Goal: Task Accomplishment & Management: Manage account settings

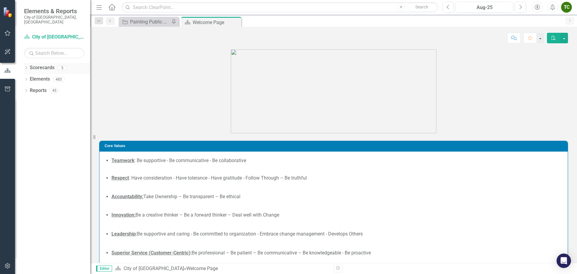
click at [25, 66] on div "Dropdown" at bounding box center [26, 68] width 4 height 5
click at [30, 77] on icon "Dropdown" at bounding box center [29, 79] width 5 height 4
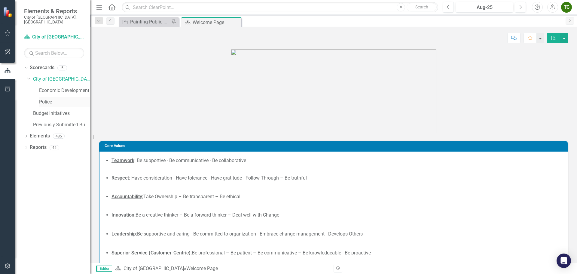
click at [49, 99] on link "Police" at bounding box center [64, 102] width 51 height 7
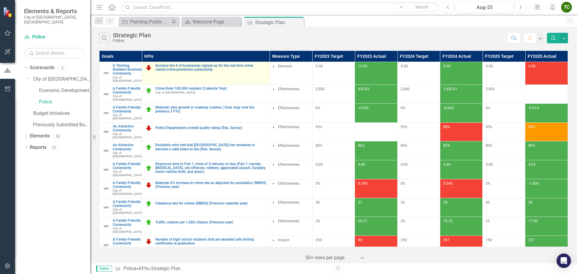
click at [204, 72] on td "Increase the # of businesses signed up for the real time crime center/crime pre…" at bounding box center [206, 73] width 128 height 23
click at [203, 69] on link "Increase the # of businesses signed up for the real time crime center/crime pre…" at bounding box center [210, 68] width 111 height 8
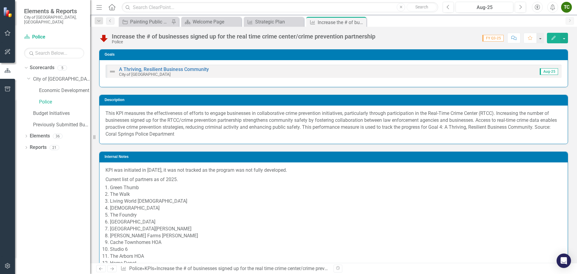
click at [554, 35] on button "Edit" at bounding box center [553, 38] width 13 height 11
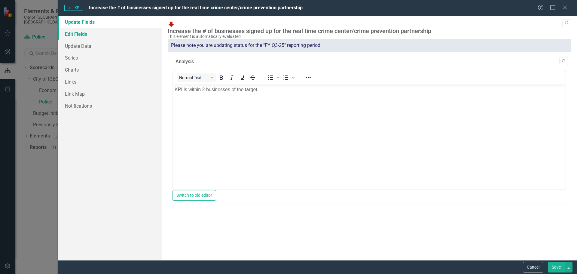
click at [79, 32] on link "Edit Fields" at bounding box center [110, 34] width 104 height 12
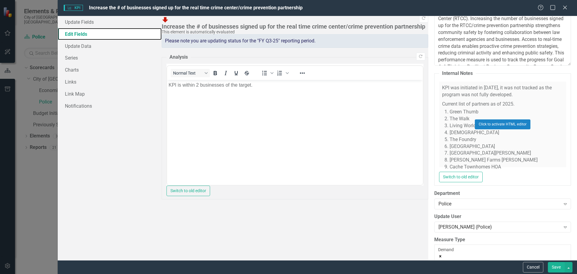
scroll to position [210, 0]
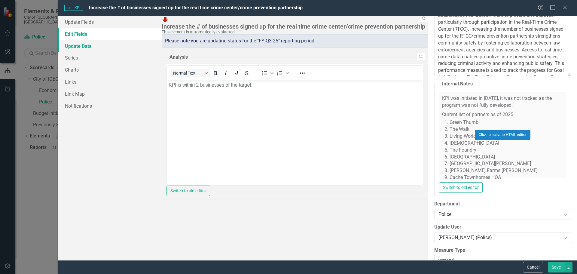
click at [90, 48] on link "Update Data" at bounding box center [110, 46] width 104 height 12
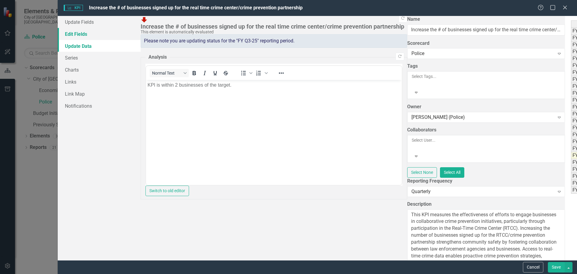
click at [84, 36] on link "Edit Fields" at bounding box center [99, 34] width 83 height 12
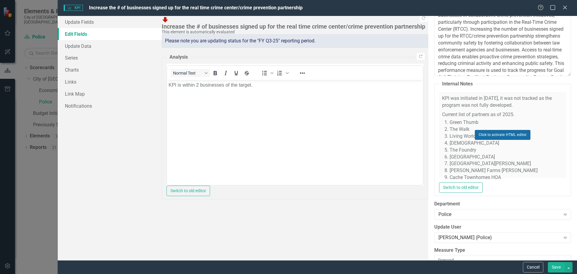
click at [475, 130] on button "Click to activate HTML editor" at bounding box center [503, 135] width 56 height 10
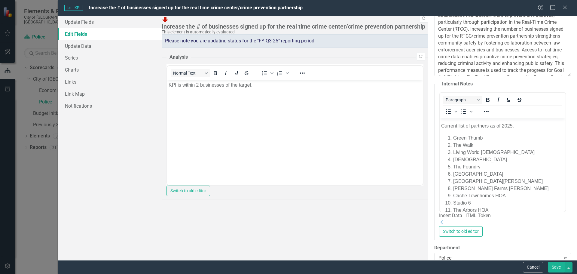
scroll to position [30, 0]
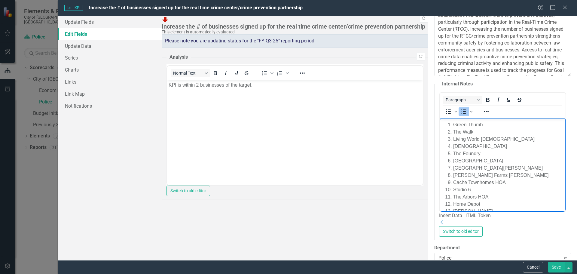
drag, startPoint x: 497, startPoint y: 153, endPoint x: 480, endPoint y: 153, distance: 17.1
click at [480, 157] on li "[GEOGRAPHIC_DATA]" at bounding box center [508, 160] width 111 height 7
drag, startPoint x: 496, startPoint y: 159, endPoint x: 446, endPoint y: 158, distance: 50.2
click at [446, 158] on ol "Green Thumb [GEOGRAPHIC_DATA][DEMOGRAPHIC_DATA][DEMOGRAPHIC_DATA] [GEOGRAPHIC_D…" at bounding box center [502, 182] width 123 height 123
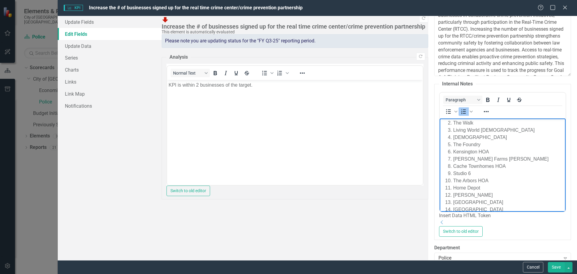
scroll to position [42, 0]
click at [496, 217] on li "[GEOGRAPHIC_DATA]" at bounding box center [508, 220] width 111 height 7
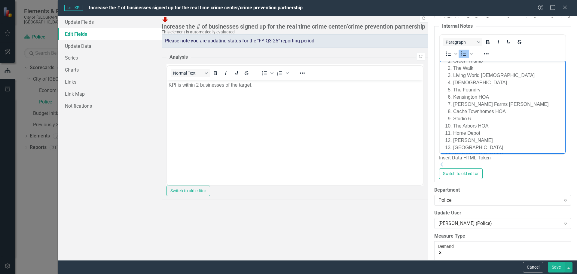
scroll to position [271, 0]
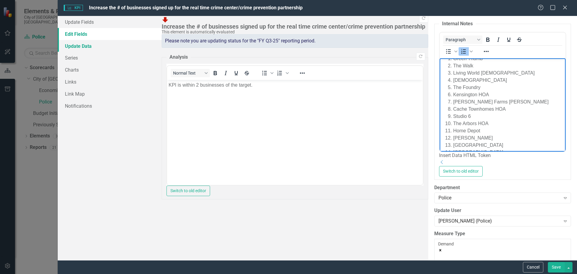
click at [78, 44] on link "Update Data" at bounding box center [110, 46] width 104 height 12
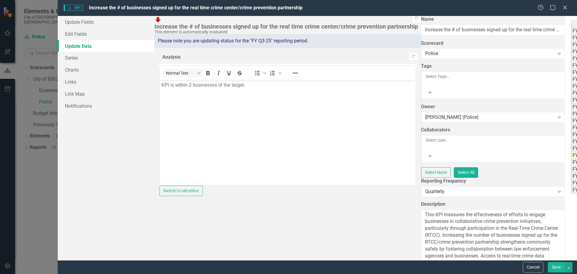
scroll to position [0, 0]
type textarea "0"
click at [560, 270] on button "Save" at bounding box center [556, 267] width 17 height 11
